Goal: Transaction & Acquisition: Subscribe to service/newsletter

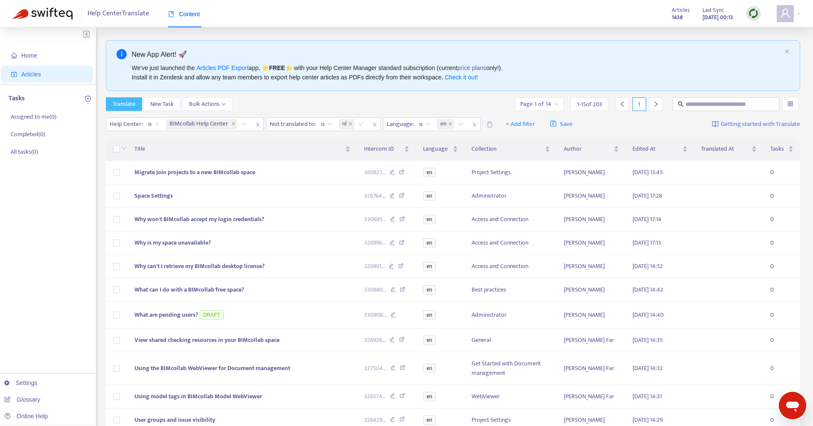
click at [126, 103] on span "Translate" at bounding box center [124, 103] width 23 height 9
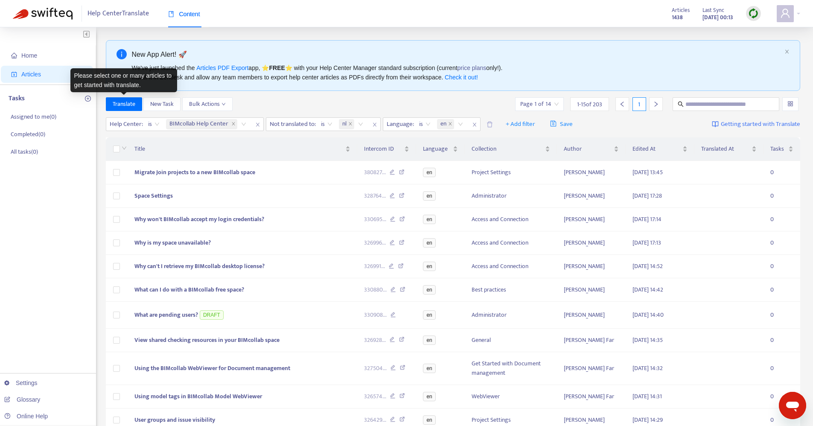
click at [120, 148] on div at bounding box center [123, 148] width 7 height 9
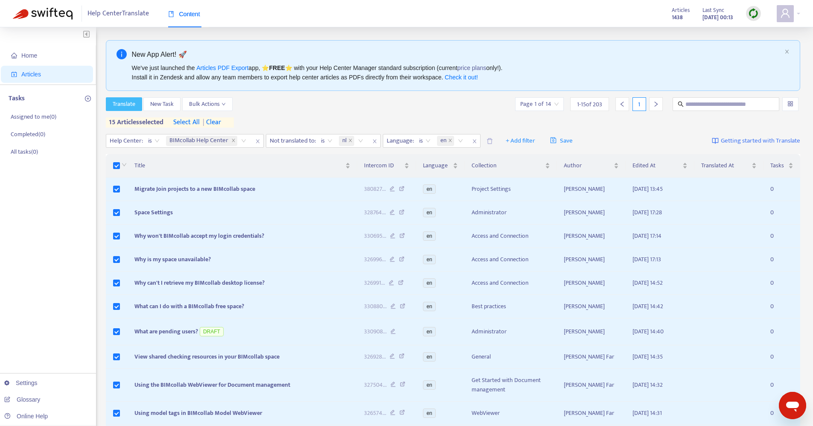
click at [126, 109] on button "Translate" at bounding box center [124, 104] width 36 height 14
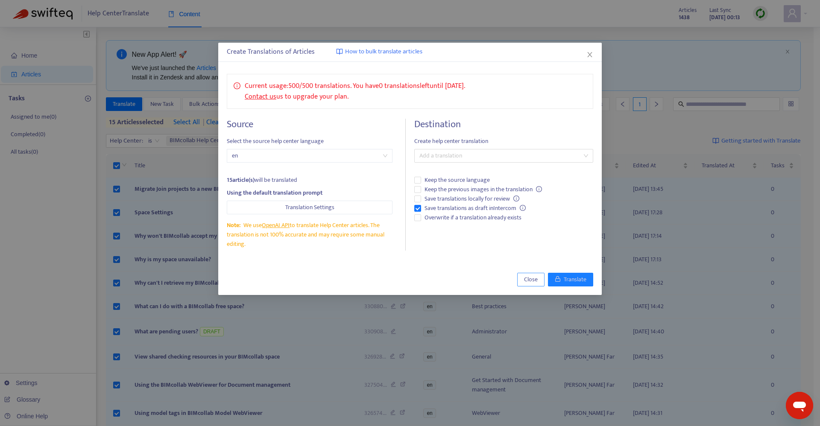
click at [533, 277] on span "Close" at bounding box center [531, 279] width 14 height 9
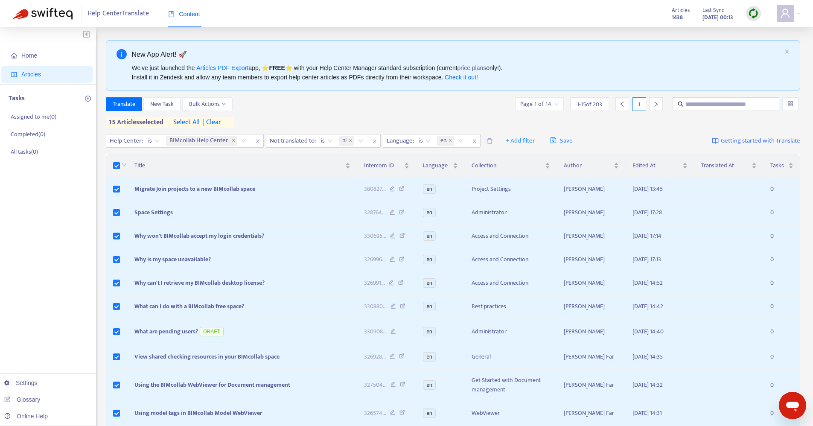
click at [800, 12] on div "Help Center Translate Content Articles 1438 Last Sync Aug 14, 2025 00:13" at bounding box center [406, 13] width 813 height 27
click at [797, 12] on div at bounding box center [788, 13] width 23 height 17
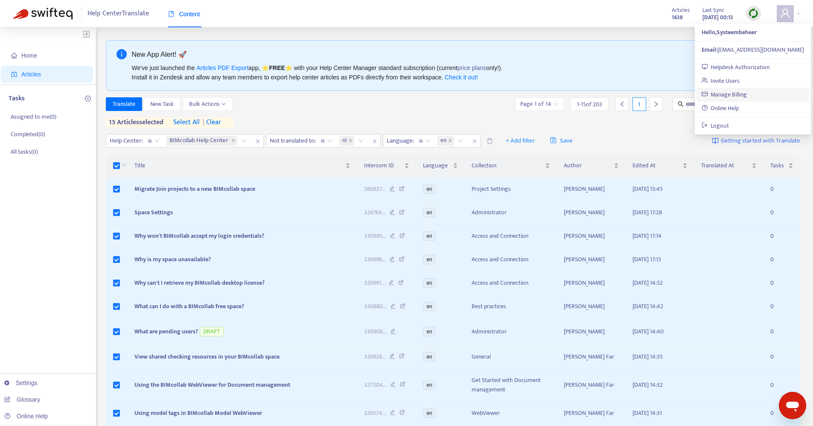
click at [721, 94] on link "Manage Billing" at bounding box center [725, 95] width 46 height 10
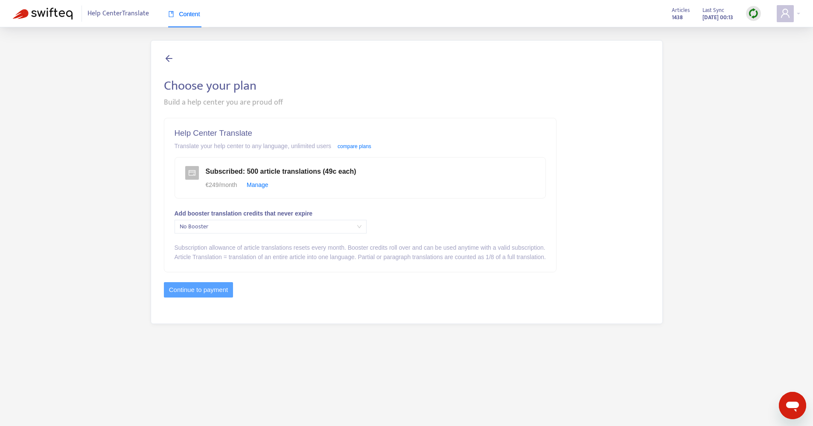
click at [183, 231] on span "No Booster" at bounding box center [271, 226] width 182 height 13
click at [128, 231] on div "Choose your plan Build a help center you are proud off Help Center Translate Tr…" at bounding box center [407, 182] width 788 height 284
click at [42, 19] on img at bounding box center [43, 14] width 60 height 12
